Goal: Find specific page/section: Find specific page/section

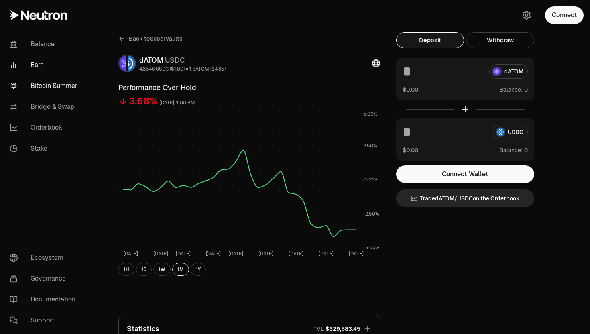
click at [44, 84] on link "Bitcoin Summer" at bounding box center [44, 85] width 83 height 21
